Goal: Task Accomplishment & Management: Use online tool/utility

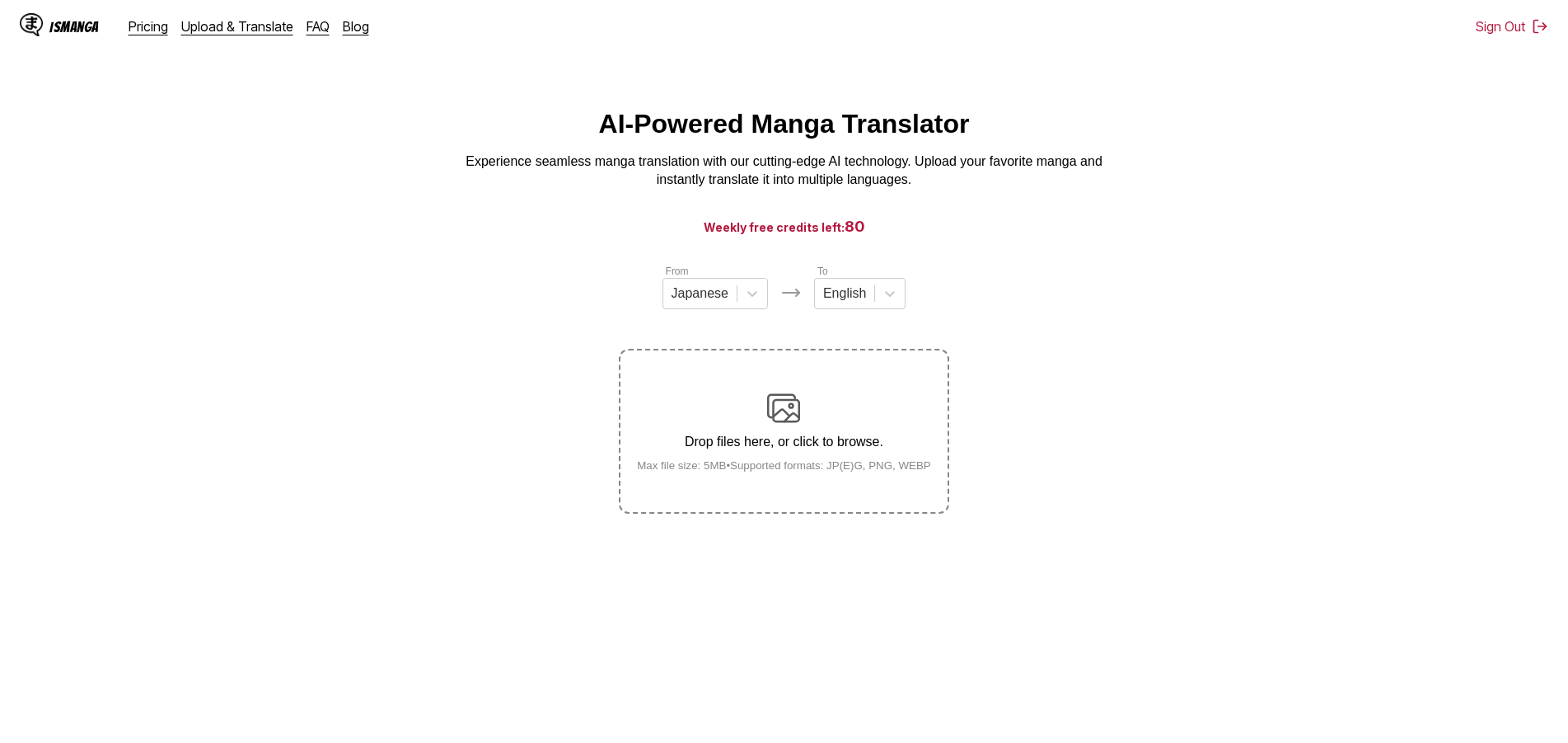
click at [737, 404] on div "Drop files here, or click to browse. Max file size: 5MB • Supported formats: JP…" at bounding box center [784, 431] width 320 height 80
click at [0, 0] on input "Drop files here, or click to browse. Max file size: 5MB • Supported formats: JP…" at bounding box center [0, 0] width 0 height 0
click at [795, 461] on div "Drop files here, or click to browse. Max file size: 5MB • Supported formats: JP…" at bounding box center [784, 431] width 320 height 80
click at [0, 0] on input "Drop files here, or click to browse. Max file size: 5MB • Supported formats: JP…" at bounding box center [0, 0] width 0 height 0
click at [712, 303] on div at bounding box center [700, 293] width 57 height 18
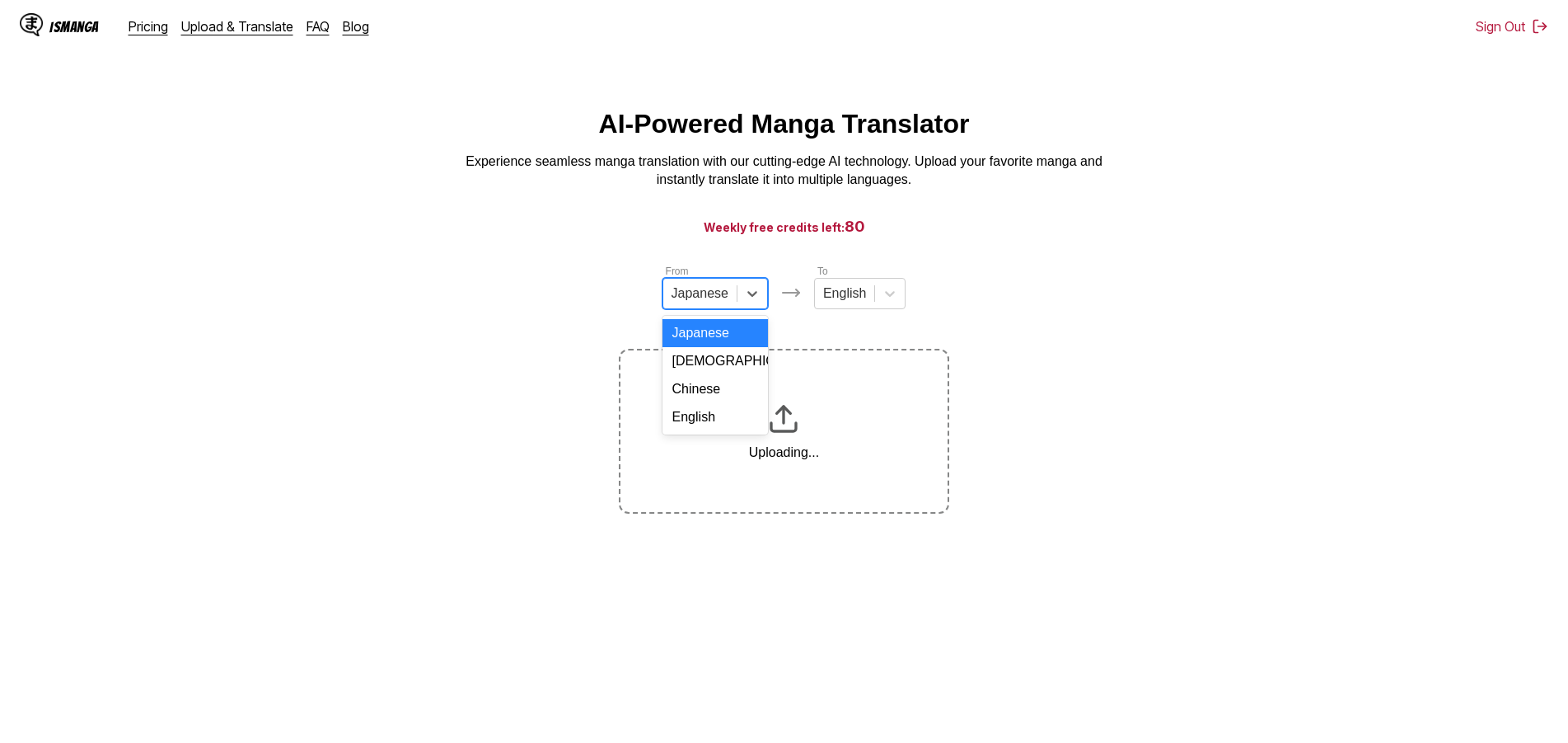
click at [702, 431] on div "English" at bounding box center [715, 417] width 106 height 28
click at [835, 303] on div at bounding box center [837, 293] width 43 height 18
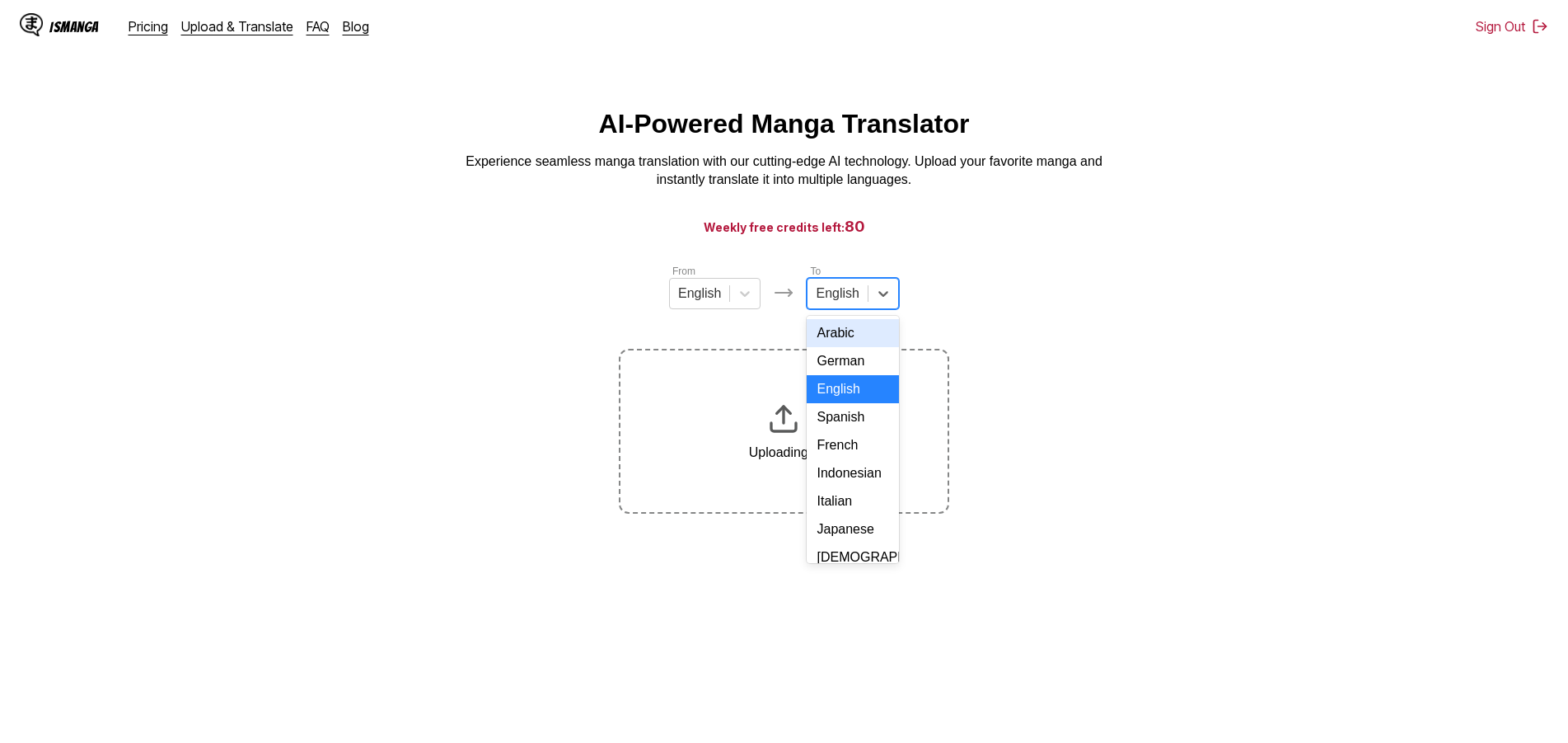
click at [837, 711] on div "Turkish" at bounding box center [853, 725] width 92 height 28
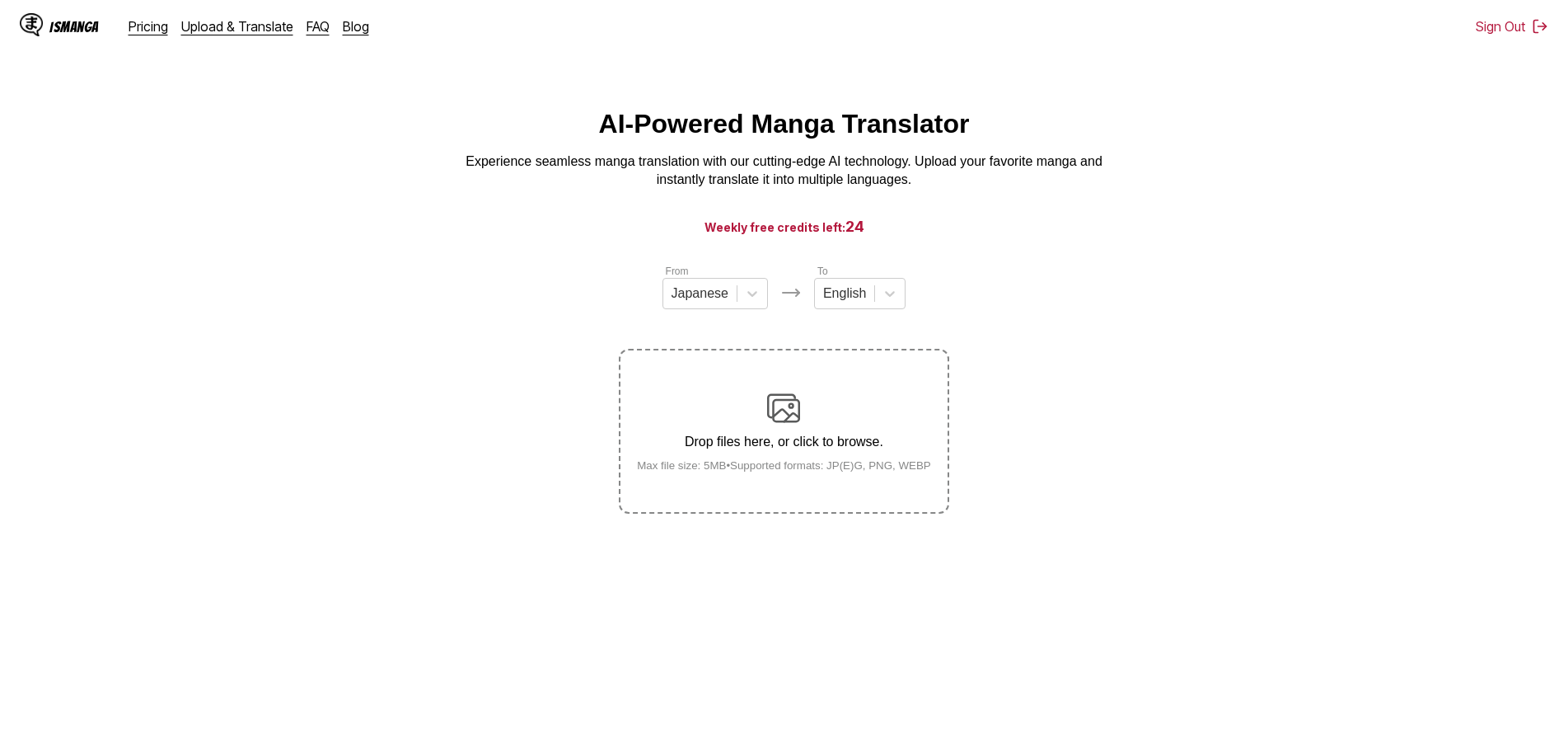
click at [1265, 375] on section "From Japanese To English Drop files here, or click to browse. Max file size: 5M…" at bounding box center [784, 388] width 1542 height 251
